Goal: Task Accomplishment & Management: Manage account settings

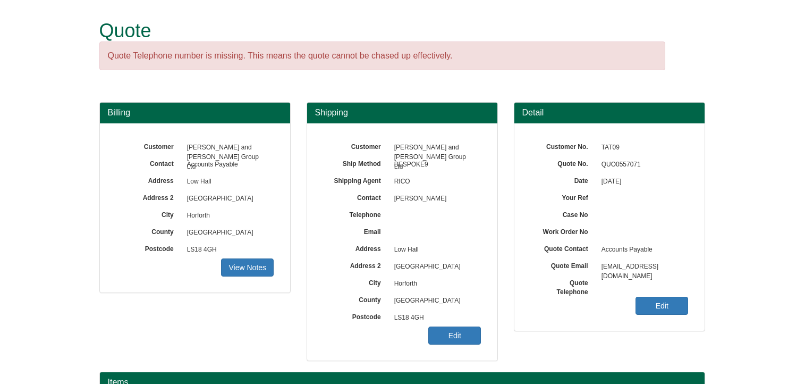
scroll to position [213, 0]
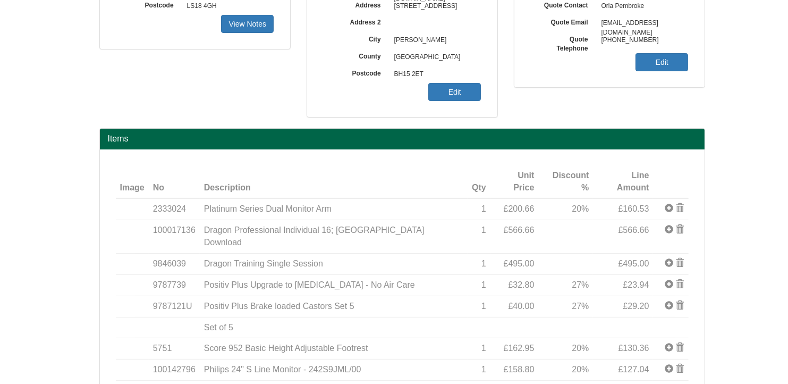
scroll to position [213, 0]
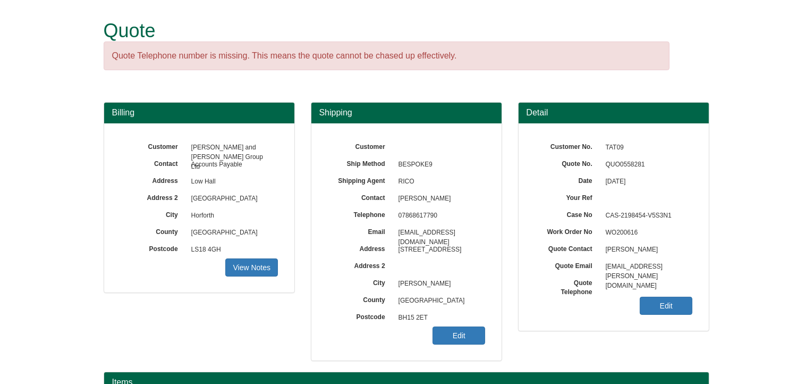
scroll to position [159, 0]
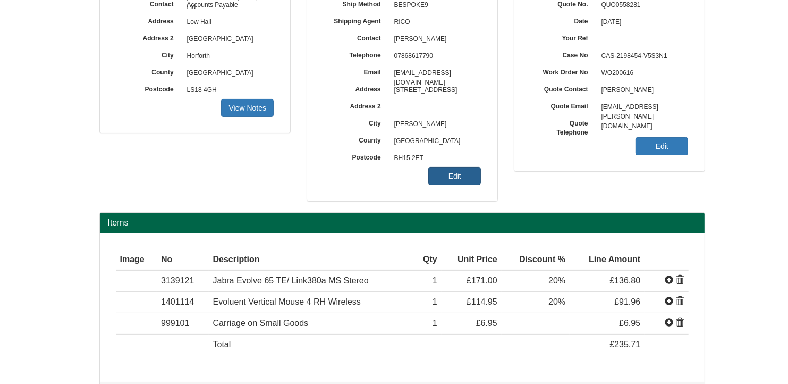
click at [440, 176] on link "Edit" at bounding box center [454, 176] width 53 height 18
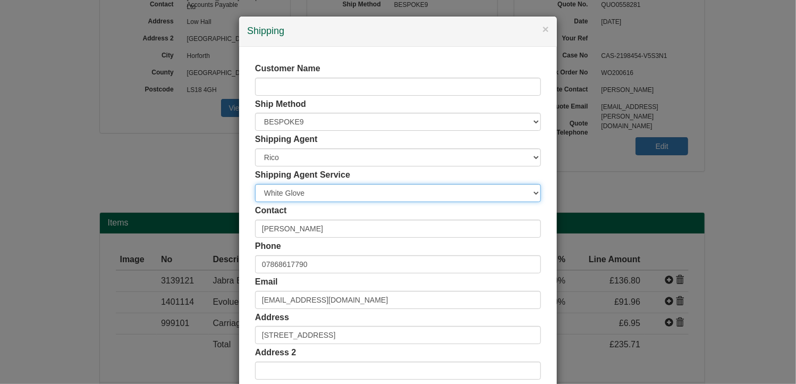
click at [320, 193] on select "Carrier White Glove" at bounding box center [398, 193] width 286 height 18
select select "CA-NEXTDAY"
click at [255, 184] on select "Carrier White Glove" at bounding box center [398, 193] width 286 height 18
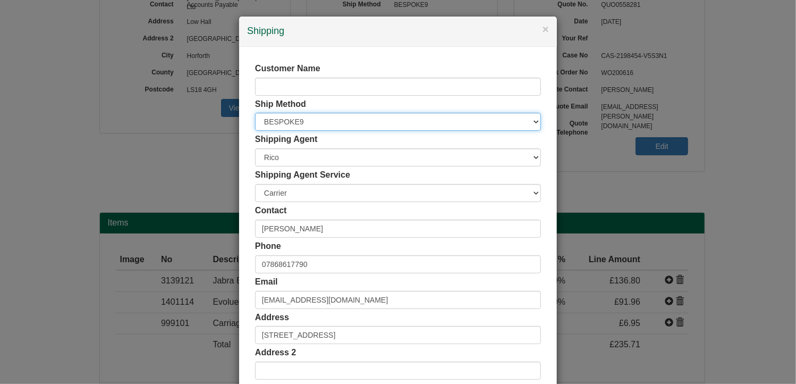
click at [300, 122] on select "Free of Charge £5 Flat Rate £7.50 Flat Rate £10 Flat Rate BESPOKE2 BESPOKE3 BES…" at bounding box center [398, 122] width 286 height 18
select select "FOC"
click at [255, 113] on select "Free of Charge £5 Flat Rate £7.50 Flat Rate £10 Flat Rate BESPOKE2 BESPOKE3 BES…" at bounding box center [398, 122] width 286 height 18
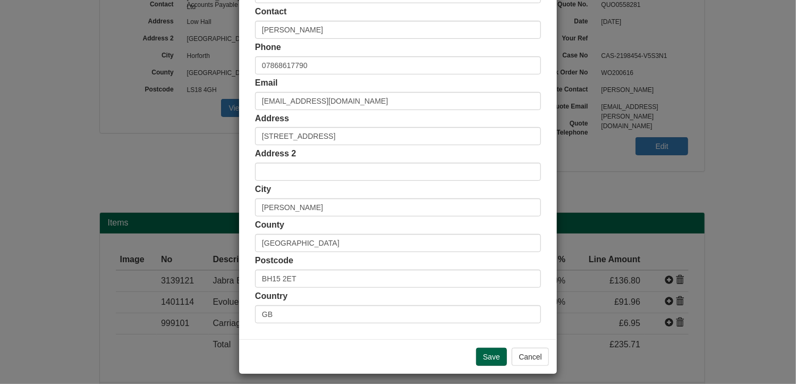
scroll to position [204, 0]
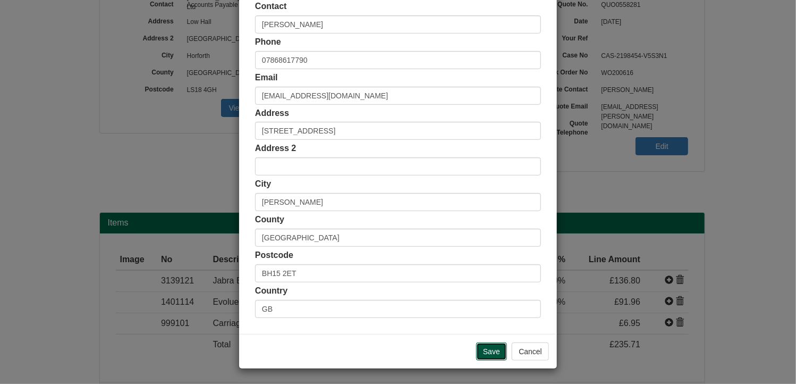
click at [478, 350] on input "Save" at bounding box center [491, 351] width 31 height 18
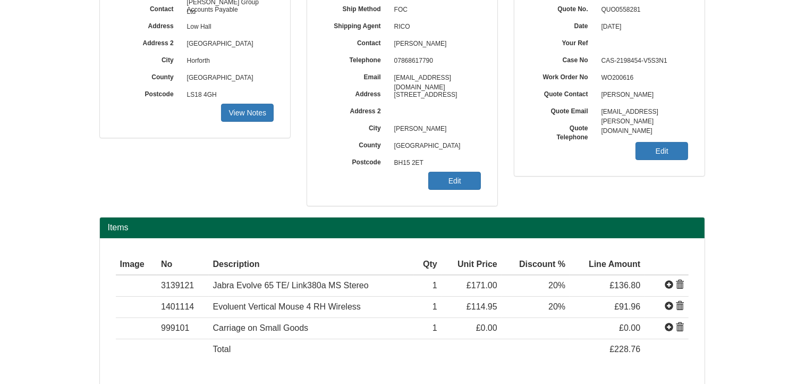
scroll to position [196, 0]
